Goal: Find specific page/section: Find specific page/section

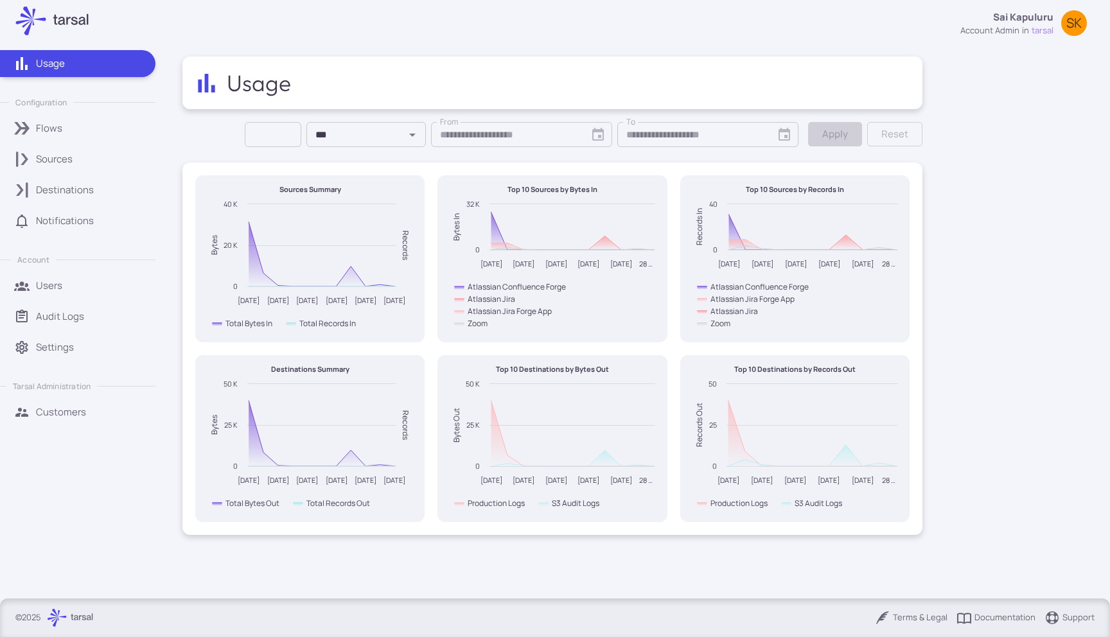
click at [50, 411] on p "Customers" at bounding box center [61, 412] width 50 height 14
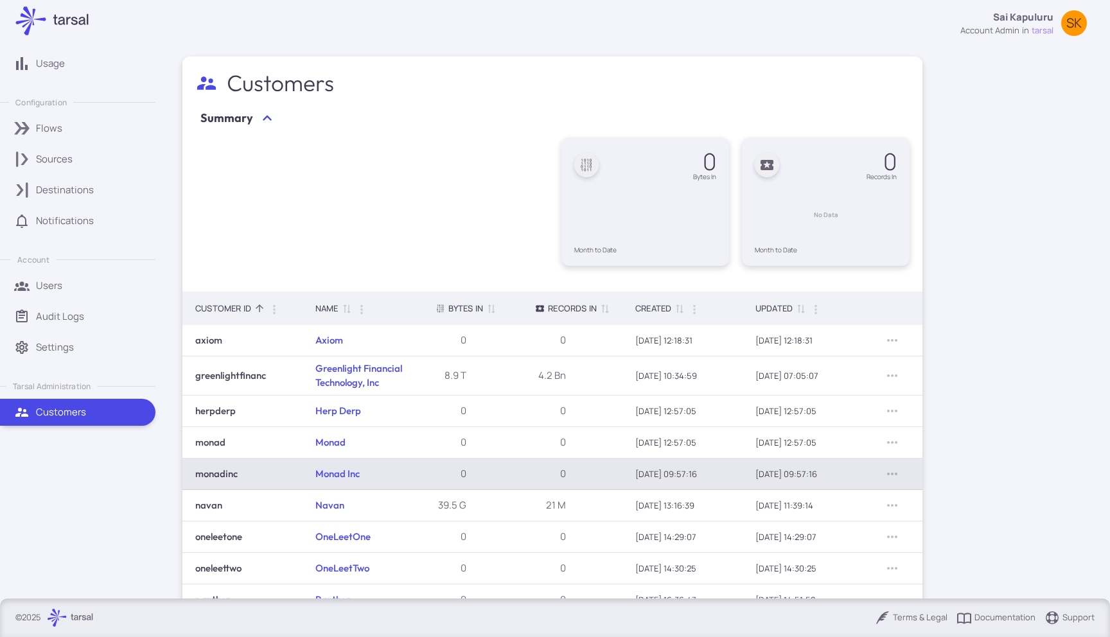
scroll to position [100, 0]
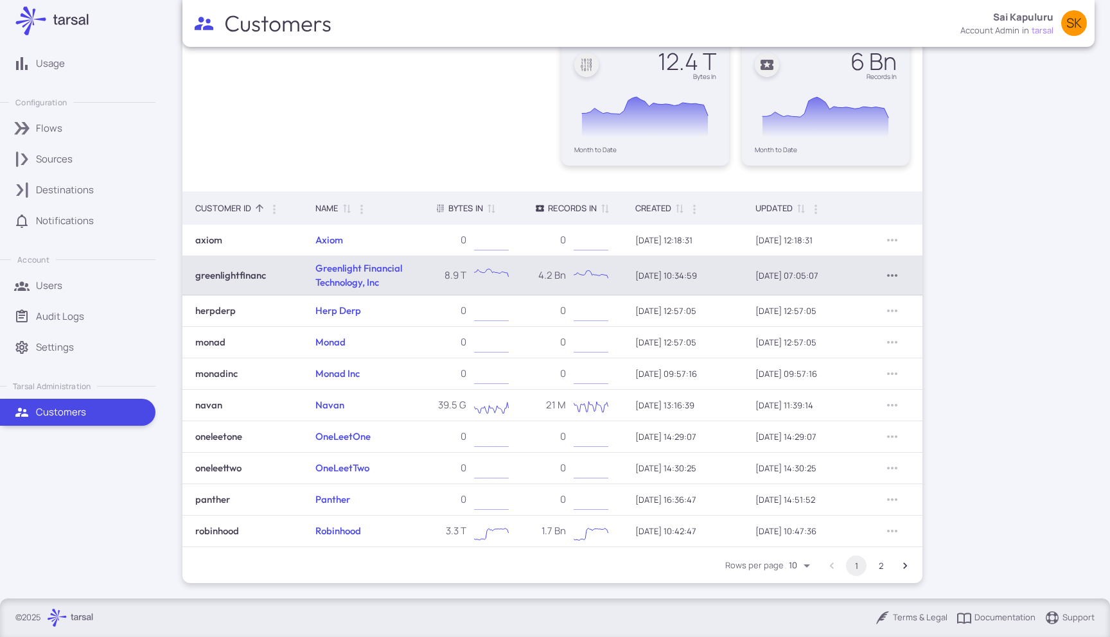
click at [896, 275] on icon "Row Actions" at bounding box center [892, 275] width 10 height 3
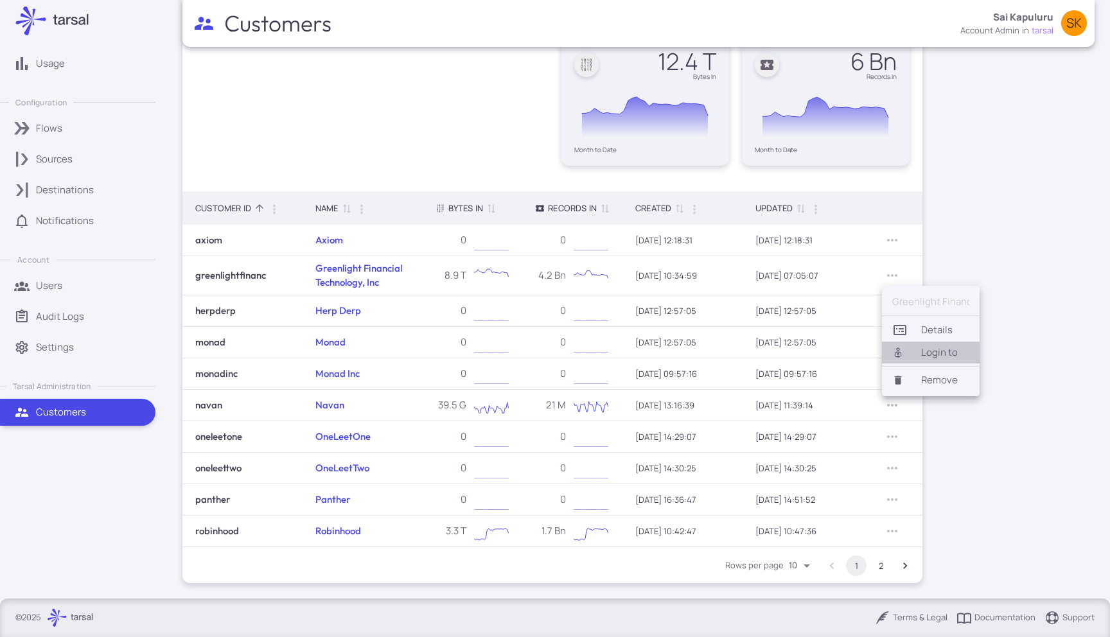
click at [936, 355] on li "Login to" at bounding box center [931, 353] width 98 height 22
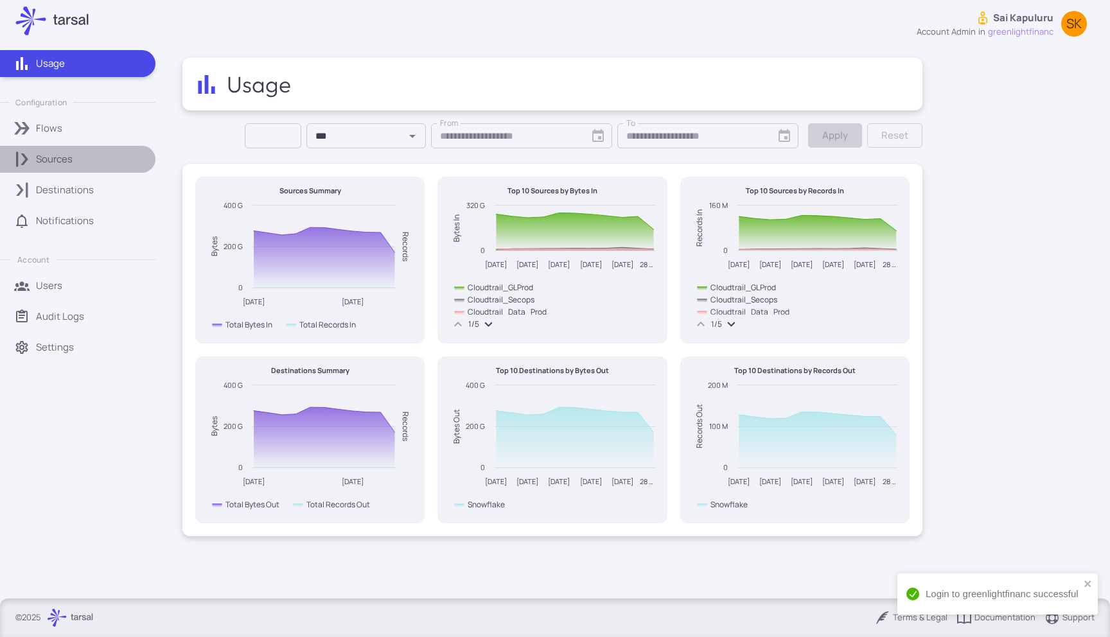
click at [73, 159] on div "Sources" at bounding box center [91, 159] width 110 height 14
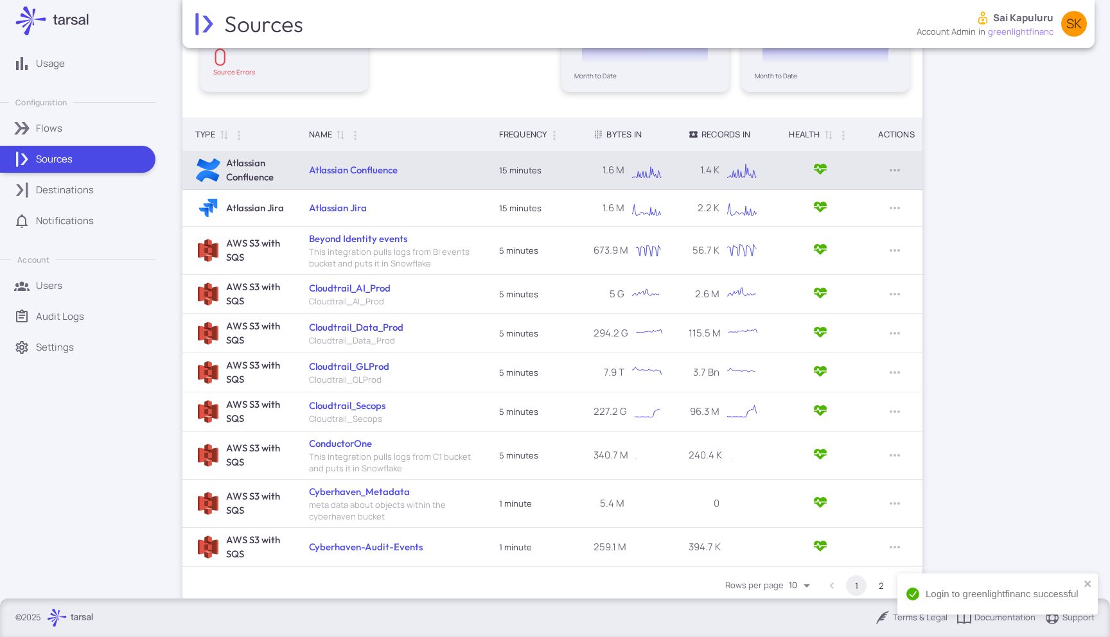
scroll to position [195, 0]
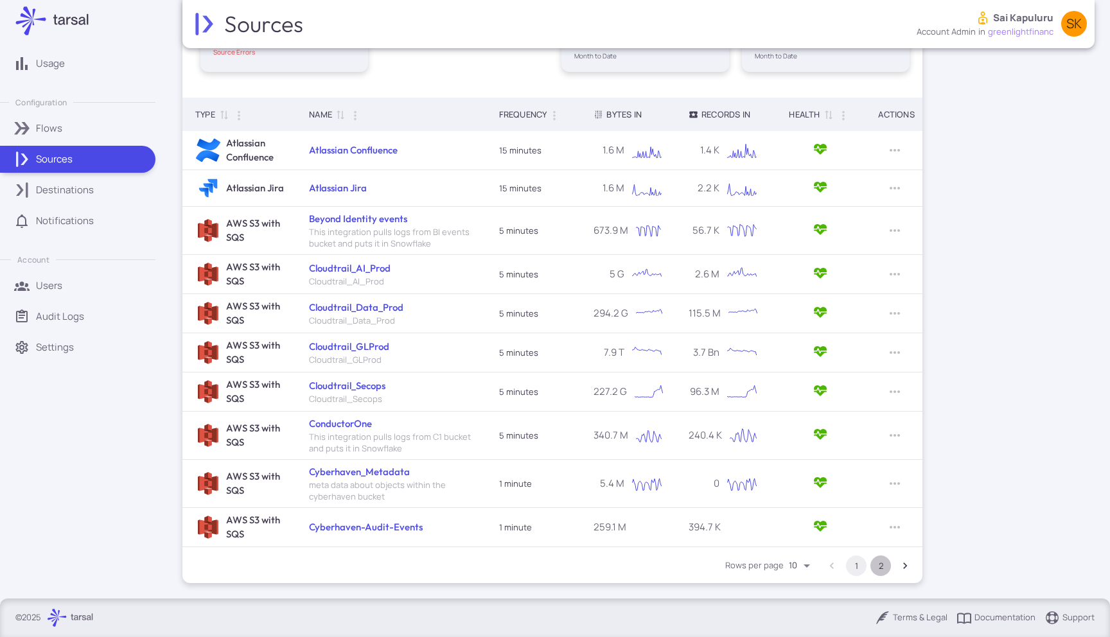
click at [884, 572] on button "2" at bounding box center [880, 565] width 21 height 21
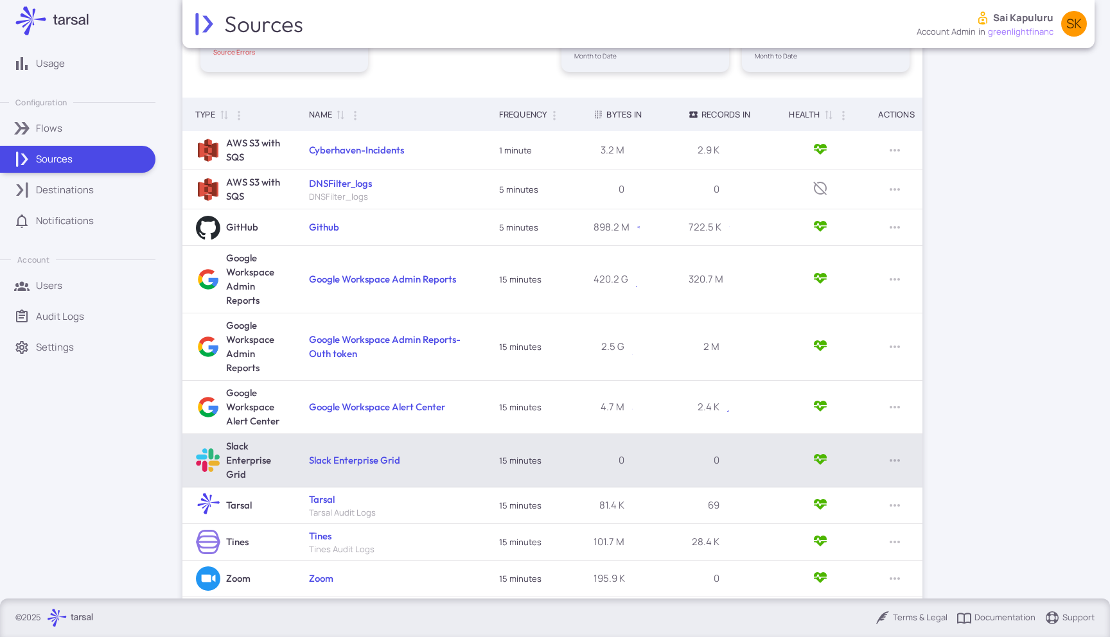
scroll to position [245, 0]
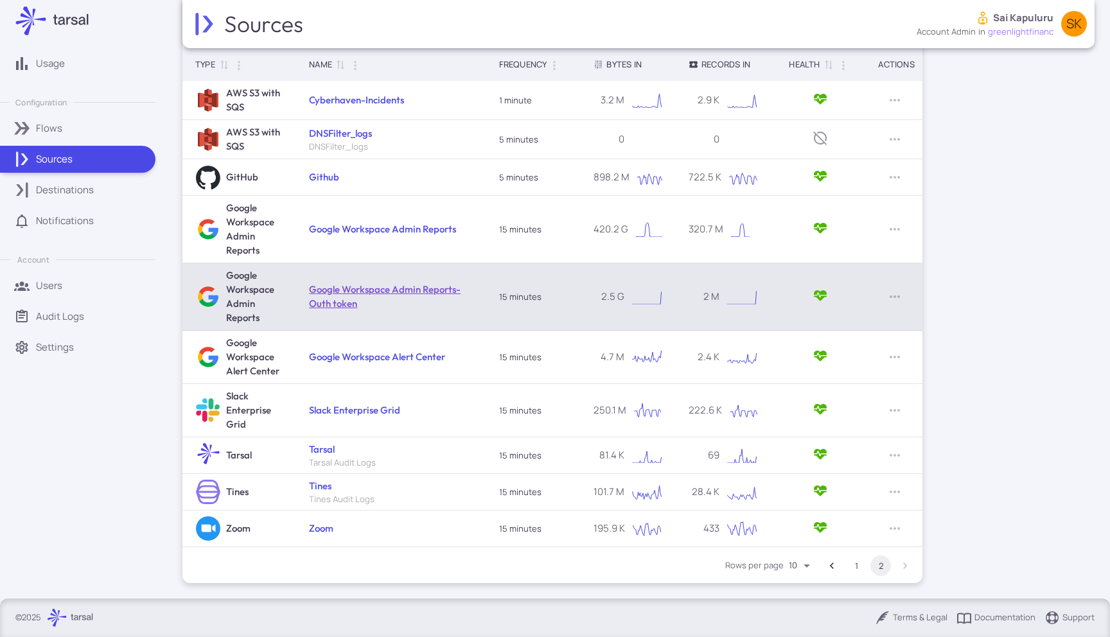
click at [395, 288] on link "Google Workspace Admin Reports- Outh token" at bounding box center [385, 296] width 152 height 26
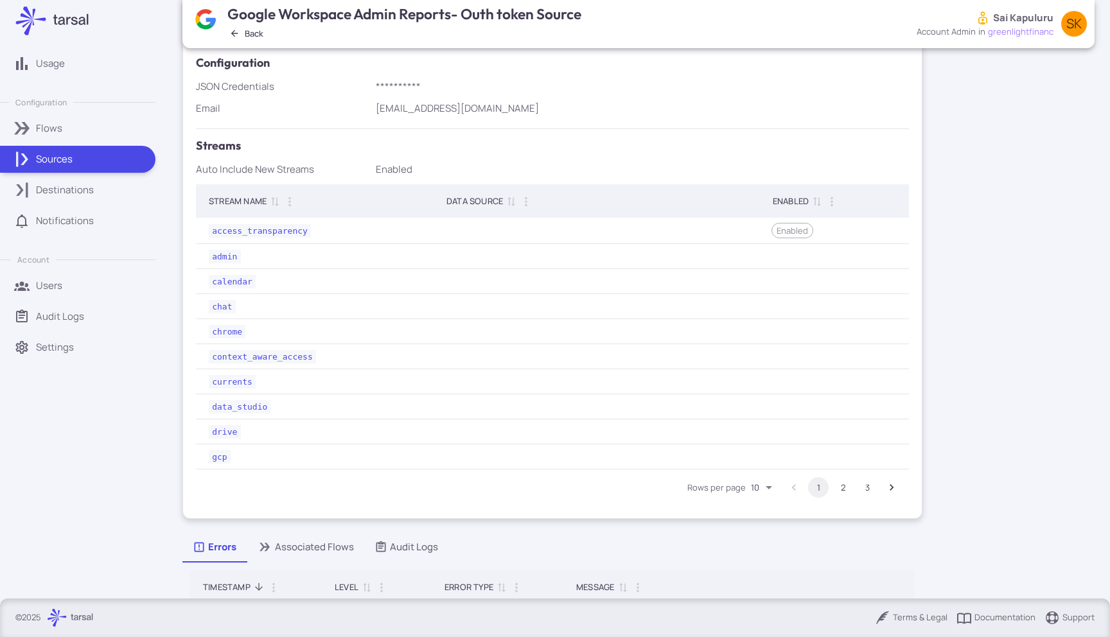
scroll to position [285, 0]
